Goal: Task Accomplishment & Management: Manage account settings

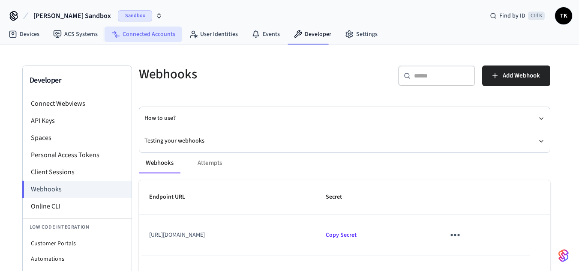
click at [164, 29] on link "Connected Accounts" at bounding box center [144, 34] width 78 height 15
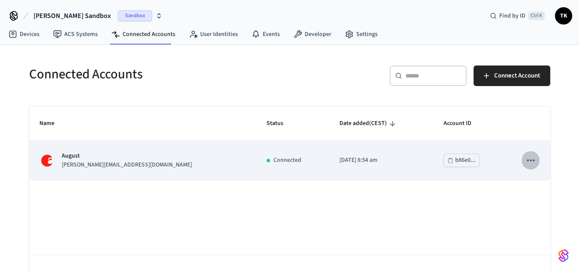
click at [529, 162] on icon "sticky table" at bounding box center [530, 160] width 11 height 11
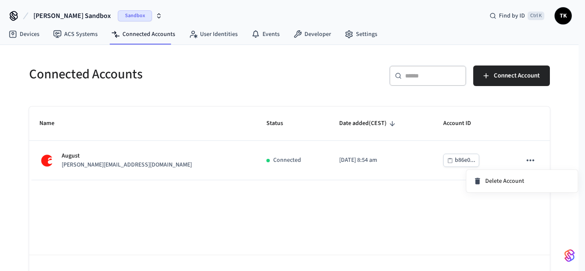
click at [208, 31] on div at bounding box center [292, 135] width 585 height 271
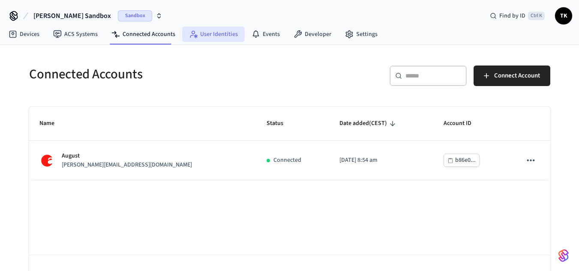
click at [208, 31] on link "User Identities" at bounding box center [213, 34] width 63 height 15
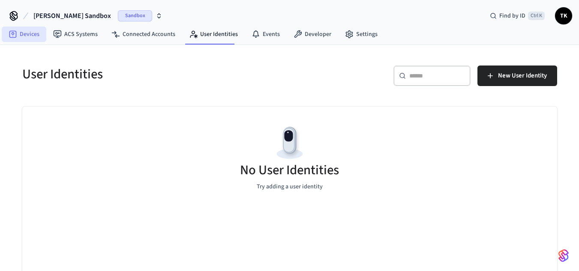
click at [25, 39] on link "Devices" at bounding box center [24, 34] width 45 height 15
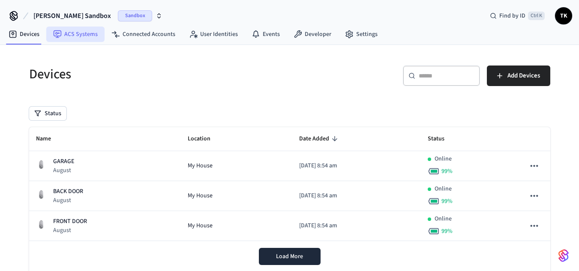
click at [79, 30] on link "ACS Systems" at bounding box center [75, 34] width 58 height 15
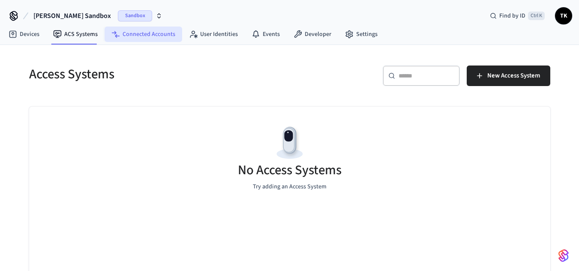
click at [142, 36] on link "Connected Accounts" at bounding box center [144, 34] width 78 height 15
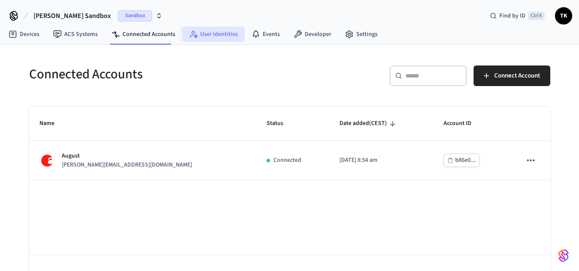
click at [190, 36] on icon at bounding box center [191, 36] width 3 height 3
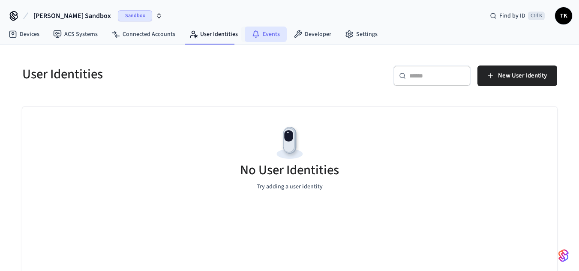
click at [271, 36] on link "Events" at bounding box center [266, 34] width 42 height 15
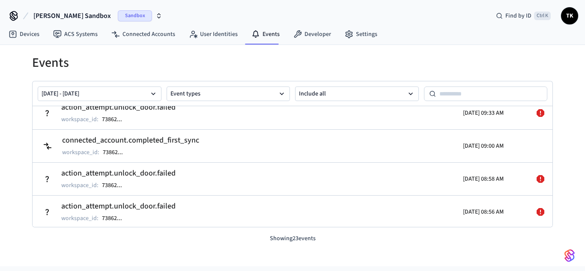
scroll to position [171, 0]
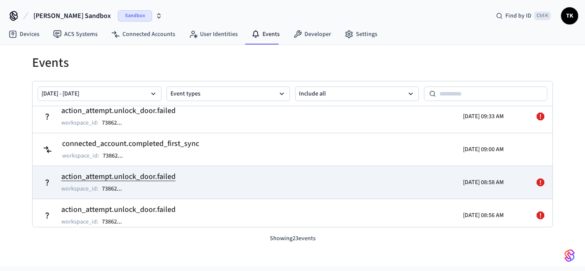
click at [537, 183] on icon at bounding box center [541, 183] width 8 height 8
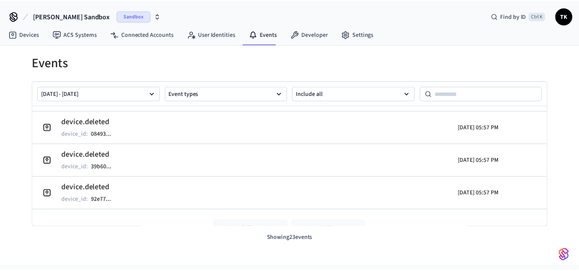
scroll to position [670, 0]
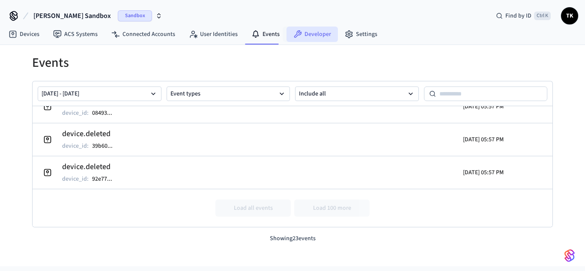
click at [316, 40] on link "Developer" at bounding box center [312, 34] width 51 height 15
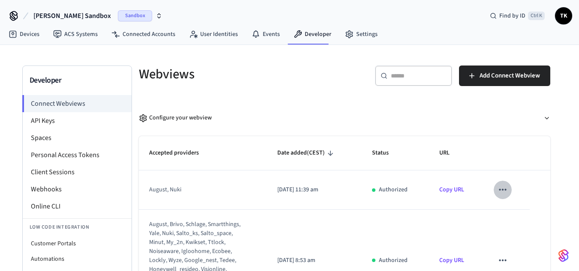
click at [497, 189] on icon "sticky table" at bounding box center [502, 189] width 11 height 11
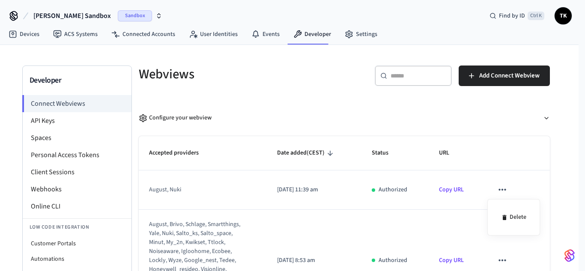
click at [493, 189] on div at bounding box center [292, 135] width 585 height 271
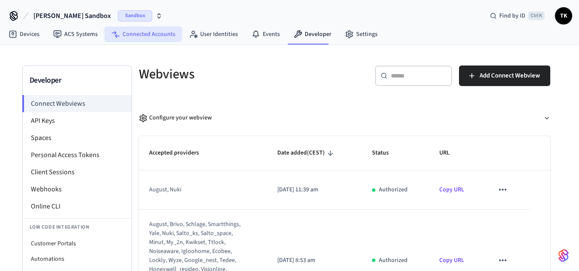
click at [137, 28] on link "Connected Accounts" at bounding box center [144, 34] width 78 height 15
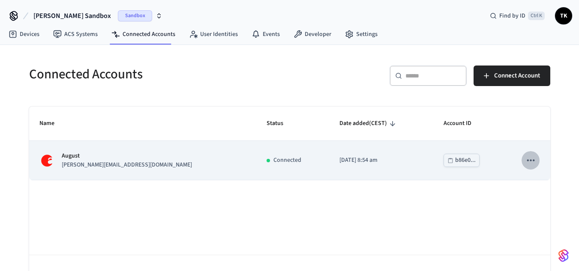
click at [533, 159] on icon "sticky table" at bounding box center [530, 160] width 11 height 11
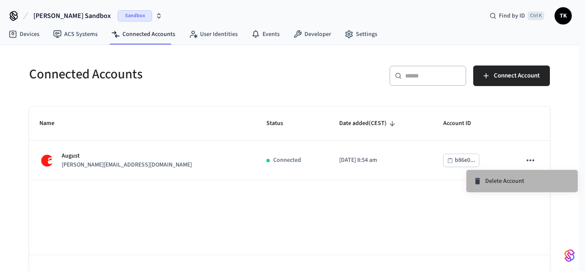
click at [504, 186] on li "Delete Account" at bounding box center [522, 181] width 111 height 22
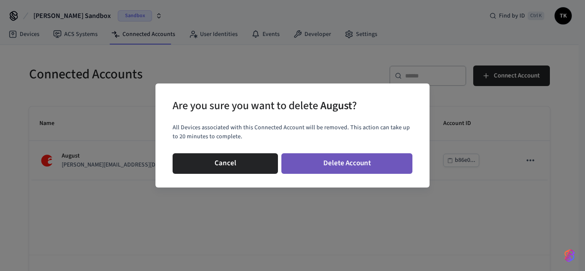
click at [348, 168] on button "Delete Account" at bounding box center [347, 163] width 131 height 21
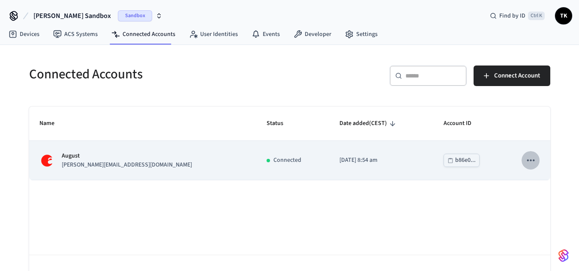
click at [535, 159] on icon "sticky table" at bounding box center [530, 160] width 11 height 11
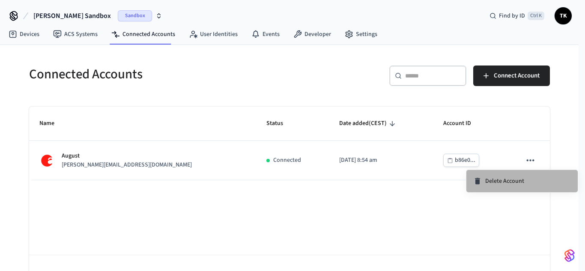
click at [492, 189] on li "Delete Account" at bounding box center [522, 181] width 111 height 22
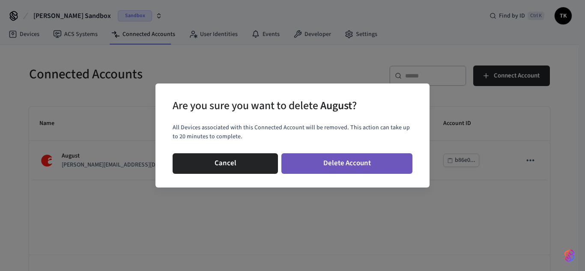
click at [376, 157] on button "Delete Account" at bounding box center [347, 163] width 131 height 21
